Goal: Find specific page/section: Find specific page/section

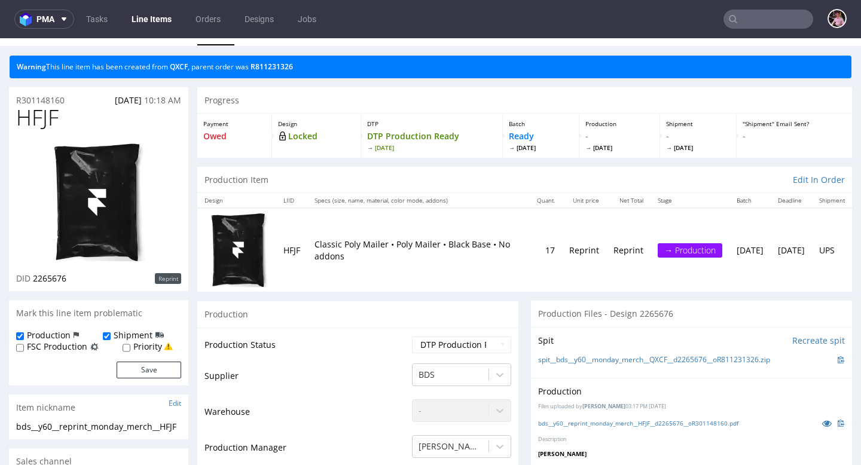
scroll to position [22, 0]
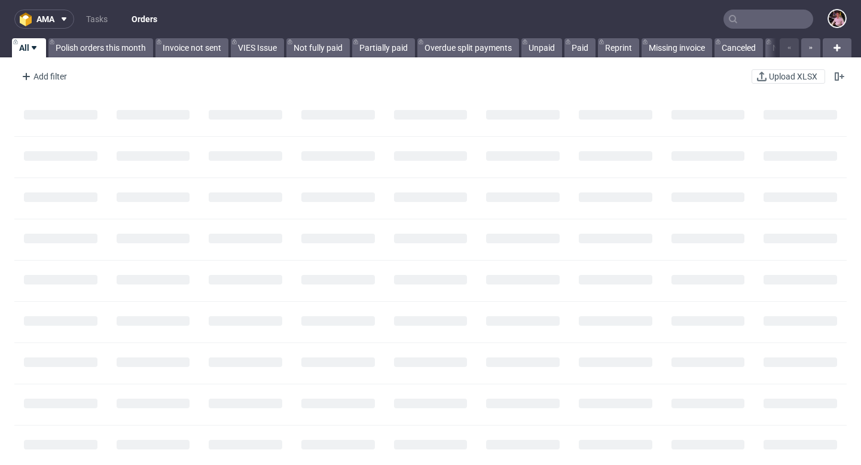
click at [756, 18] on input "text" at bounding box center [768, 19] width 90 height 19
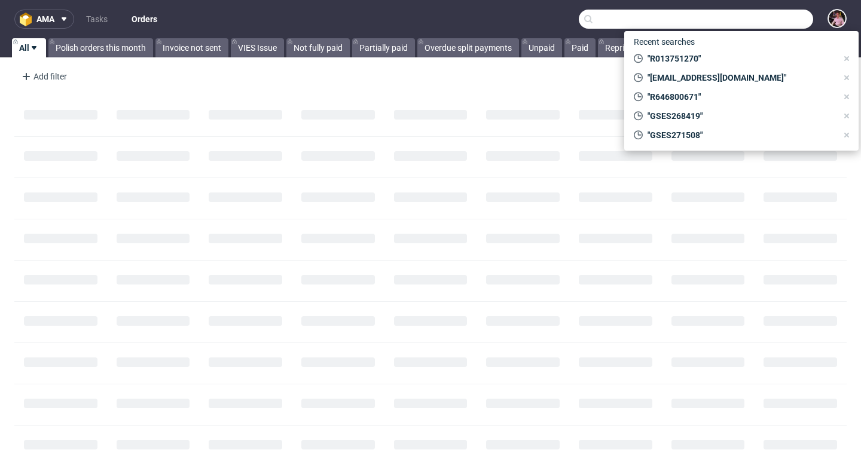
paste input "R104604809"
type input "R104604809"
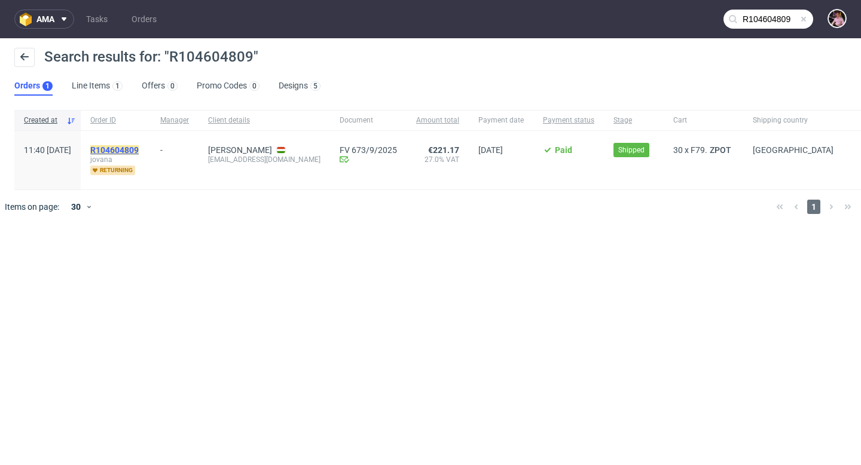
click at [139, 147] on mark "R104604809" at bounding box center [114, 150] width 48 height 10
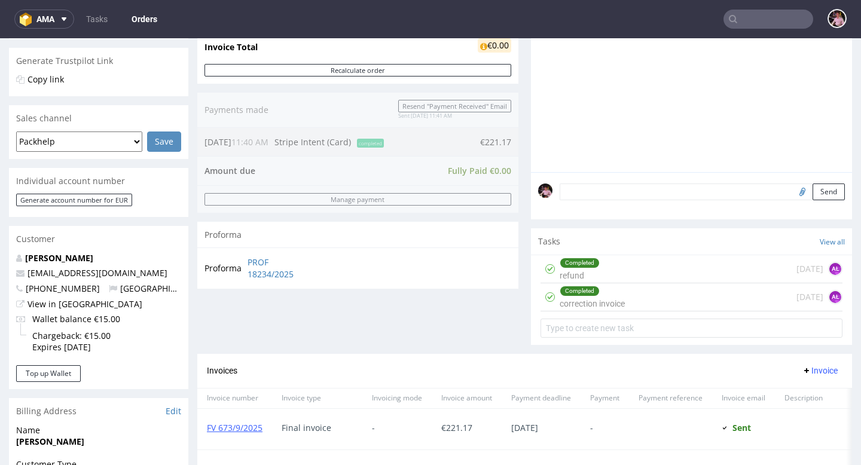
scroll to position [239, 0]
click at [723, 280] on div "Completed refund 4 days ago AŁ" at bounding box center [691, 269] width 302 height 28
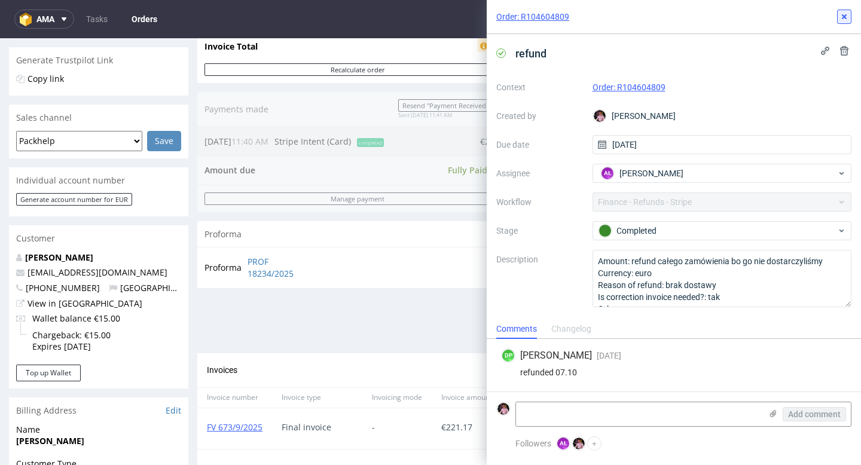
click at [843, 18] on icon at bounding box center [844, 17] width 10 height 10
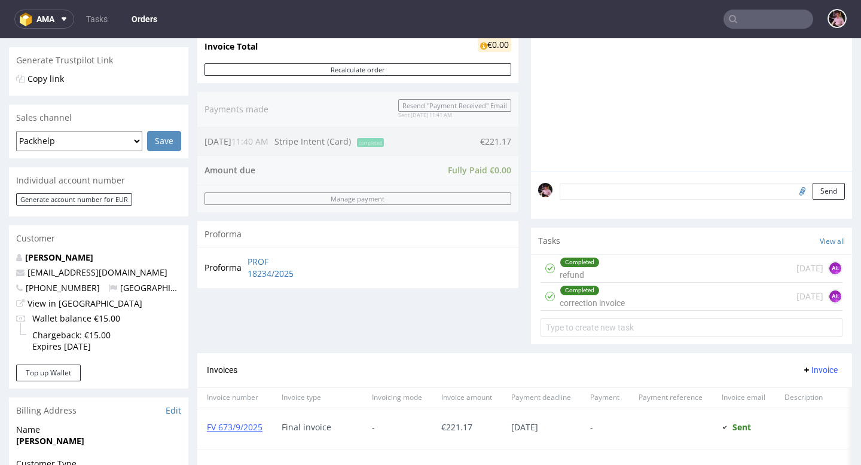
click at [747, 19] on input "text" at bounding box center [768, 19] width 90 height 19
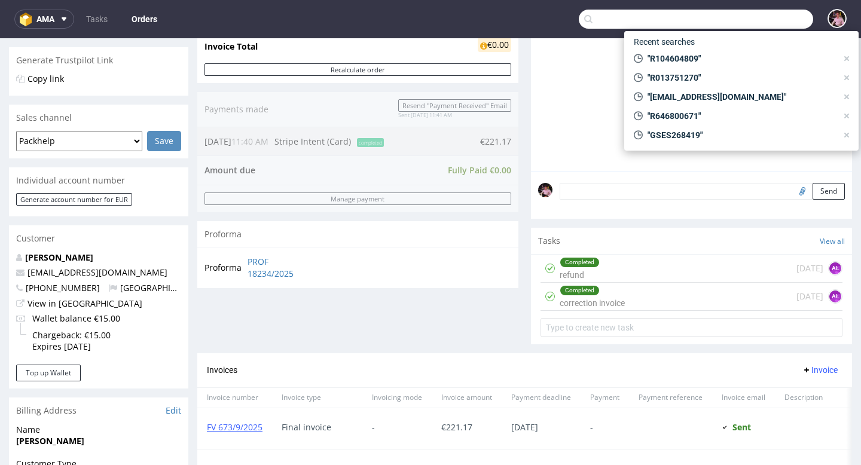
paste input "R968570568"
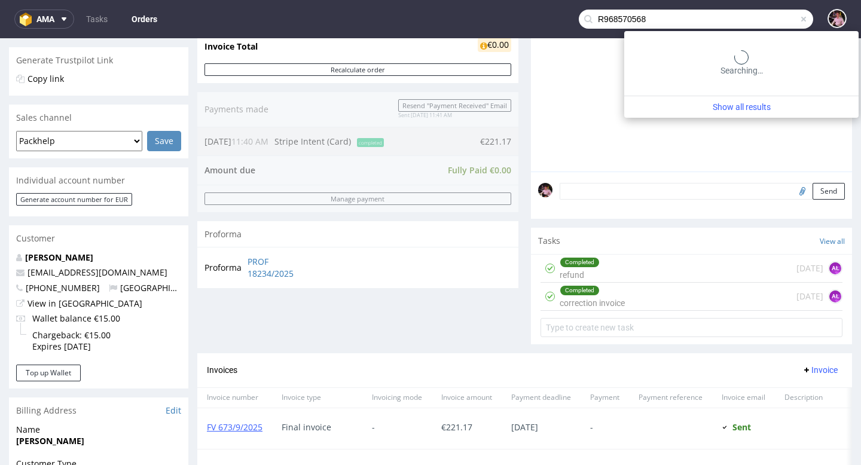
type input "R968570568"
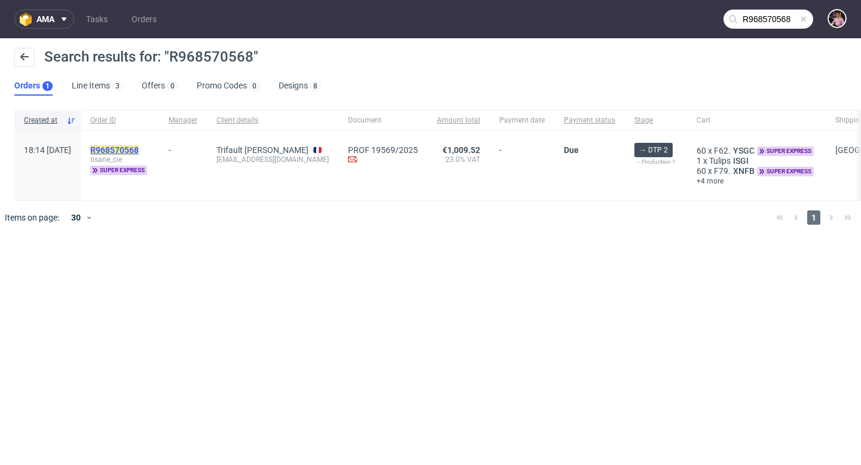
click at [139, 149] on mark "R968570568" at bounding box center [114, 150] width 48 height 10
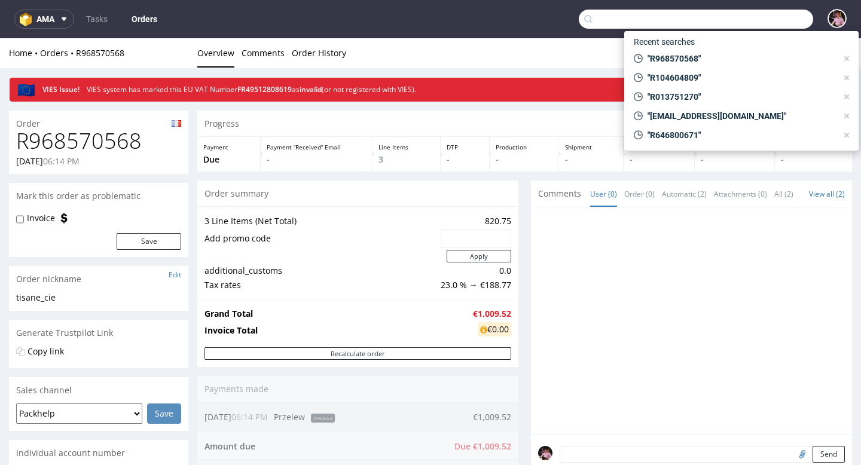
click at [781, 20] on input "text" at bounding box center [696, 19] width 234 height 19
paste input "R191342589"
type input "R191342589"
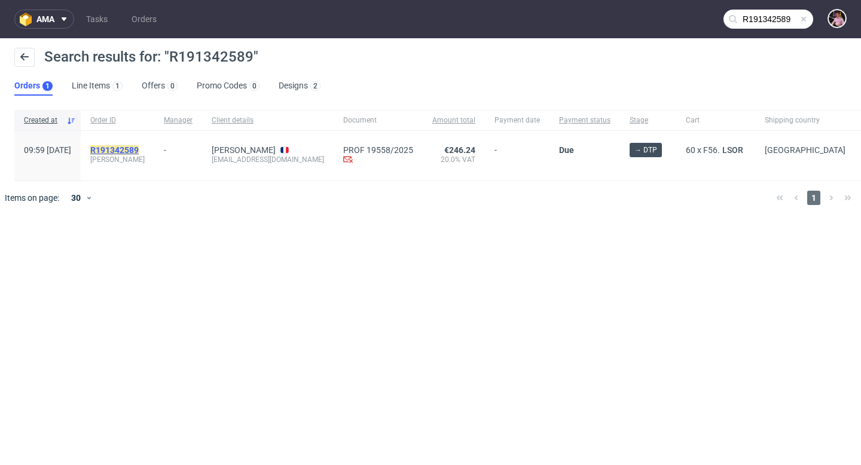
click at [139, 146] on mark "R191342589" at bounding box center [114, 150] width 48 height 10
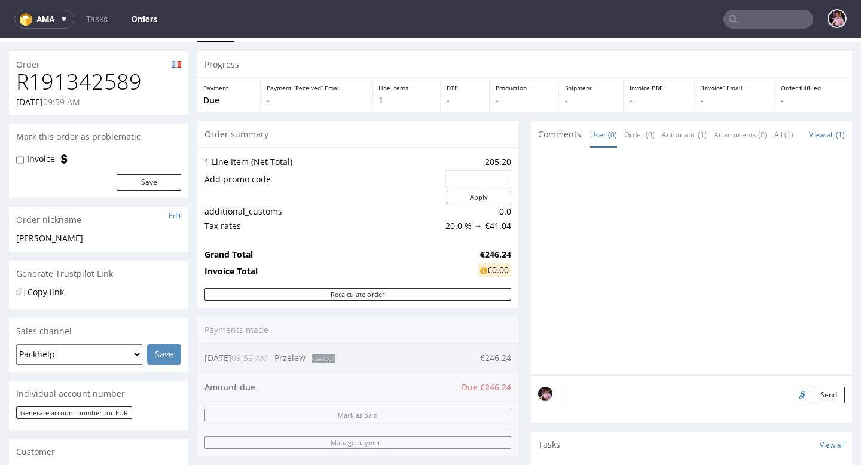
scroll to position [27, 0]
click at [784, 11] on input "text" at bounding box center [768, 19] width 90 height 19
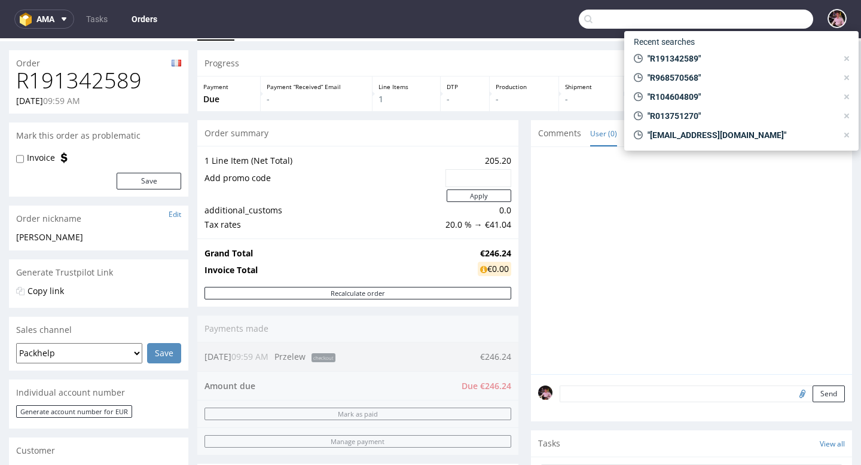
paste input "R087971353"
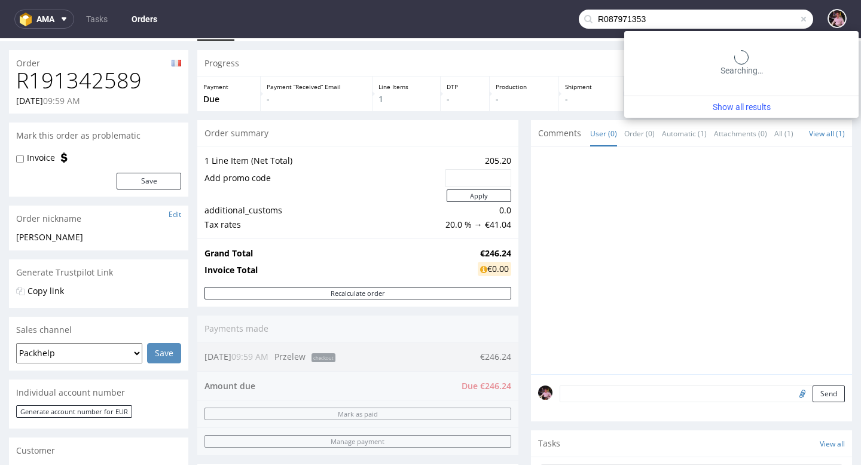
type input "R087971353"
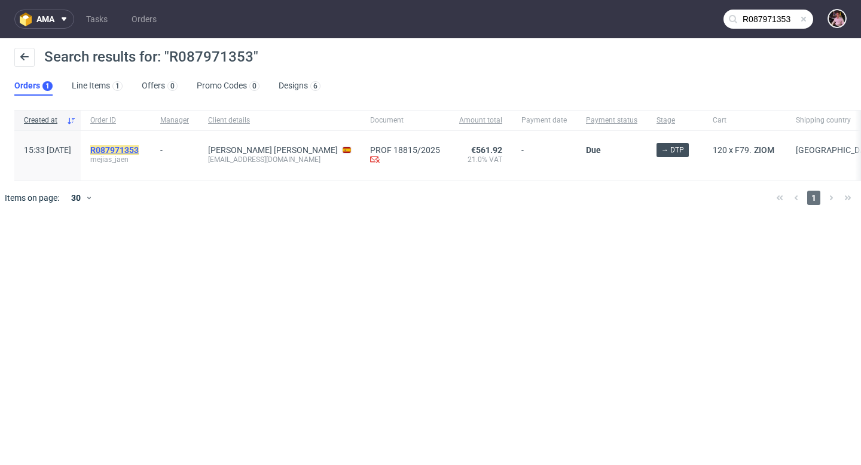
click at [139, 151] on mark "R087971353" at bounding box center [114, 150] width 48 height 10
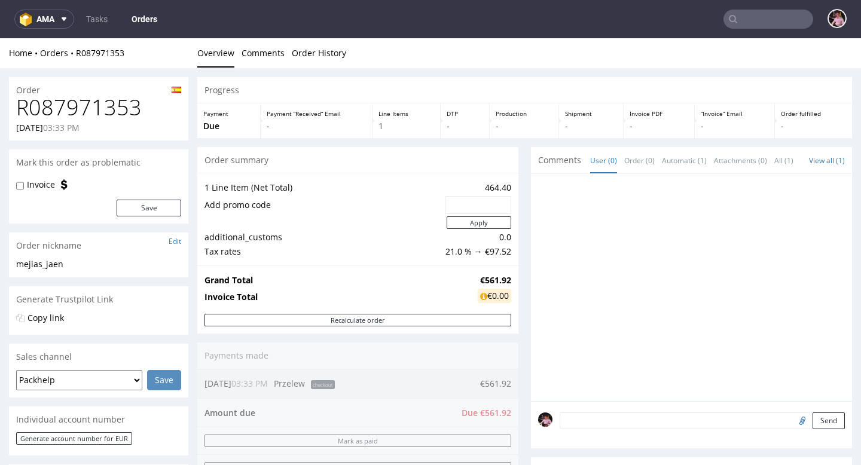
click at [766, 23] on input "text" at bounding box center [768, 19] width 90 height 19
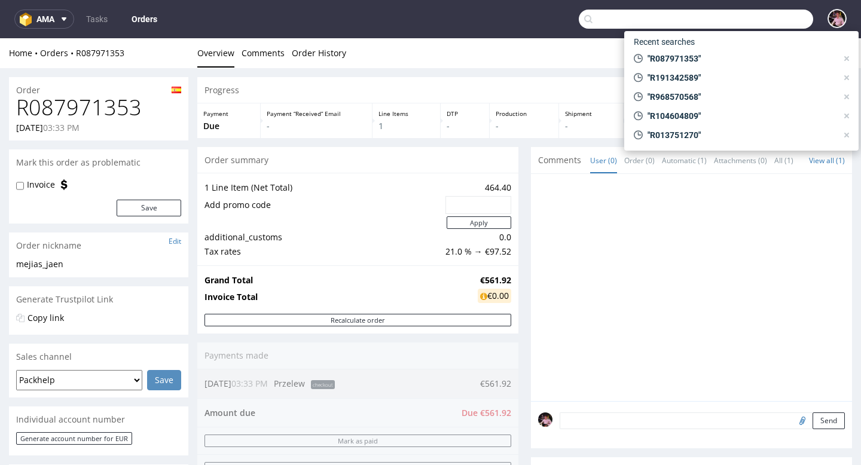
paste input "R178363265"
type input "R178363265"
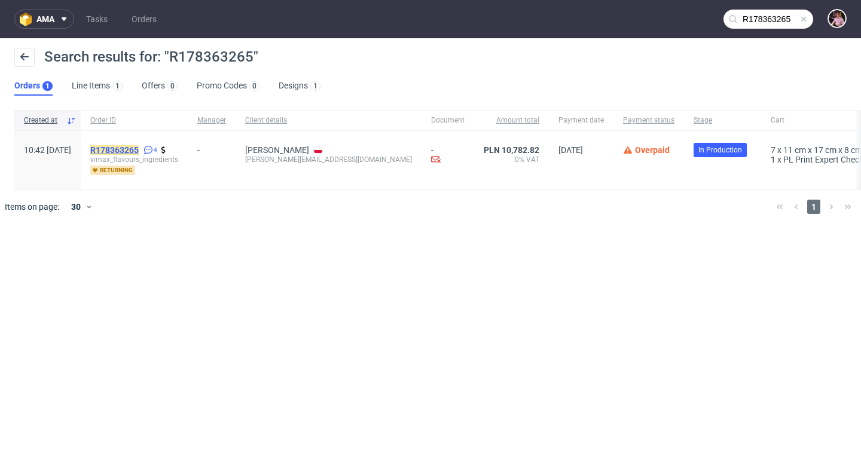
click at [139, 146] on mark "R178363265" at bounding box center [114, 150] width 48 height 10
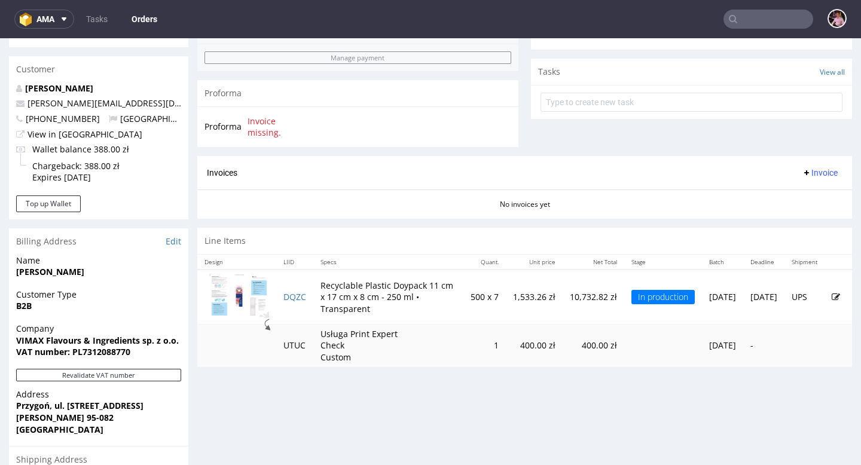
scroll to position [555, 0]
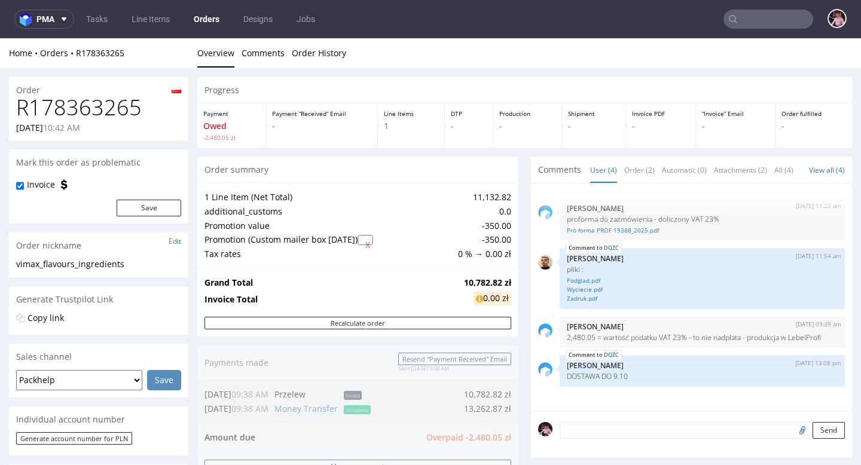
click at [90, 105] on h1 "R178363265" at bounding box center [98, 108] width 165 height 24
copy h1 "R178363265"
